Goal: Task Accomplishment & Management: Manage account settings

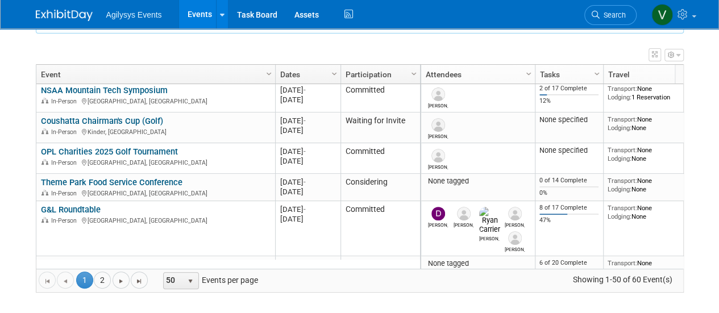
scroll to position [601, 0]
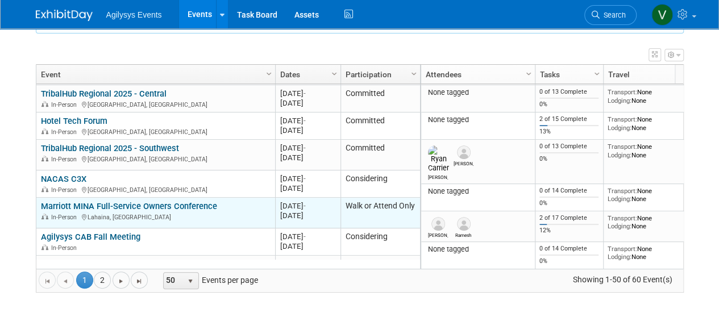
click at [182, 207] on link "Marriott MINA Full-Service Owners Conference" at bounding box center [129, 206] width 176 height 10
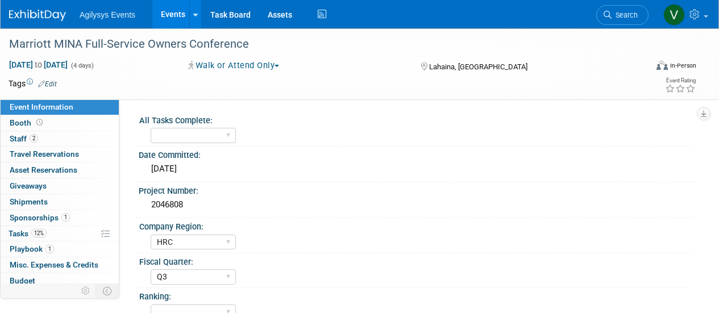
select select "HRC"
select select "Q3"
select select "Yes"
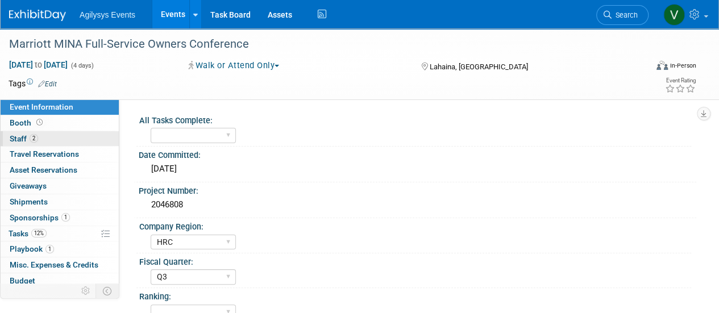
click at [41, 136] on link "2 Staff 2" at bounding box center [60, 138] width 118 height 15
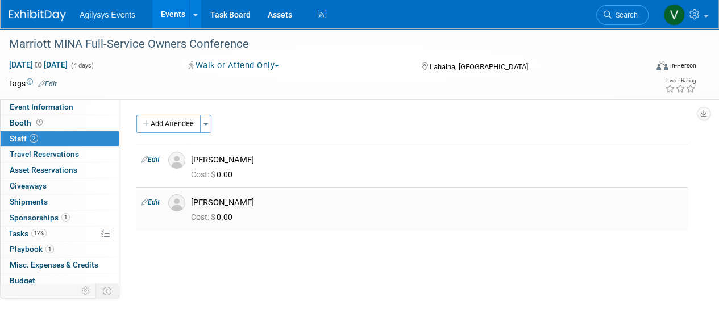
drag, startPoint x: 259, startPoint y: 201, endPoint x: 191, endPoint y: 205, distance: 68.3
click at [191, 205] on div "Russell Carlson" at bounding box center [436, 201] width 509 height 14
drag, startPoint x: 272, startPoint y: 163, endPoint x: 193, endPoint y: 158, distance: 78.6
click at [193, 158] on div "Ramesh Srinivasan" at bounding box center [437, 160] width 492 height 11
